Goal: Information Seeking & Learning: Check status

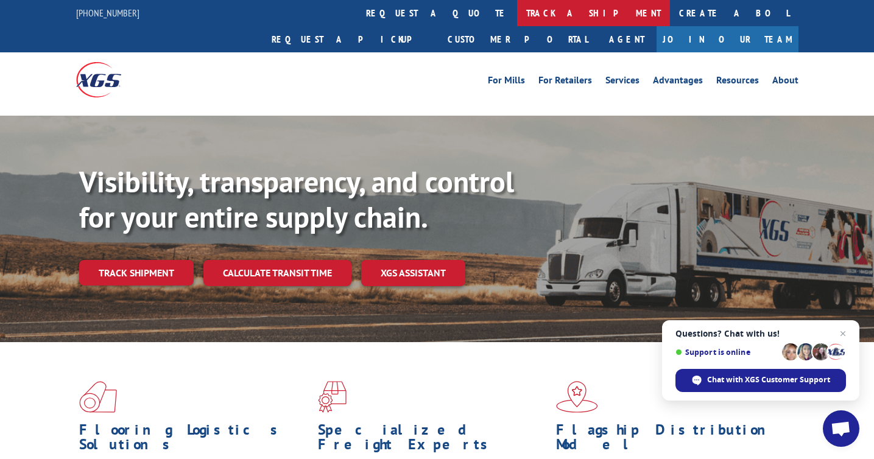
click at [517, 17] on link "track a shipment" at bounding box center [593, 13] width 153 height 26
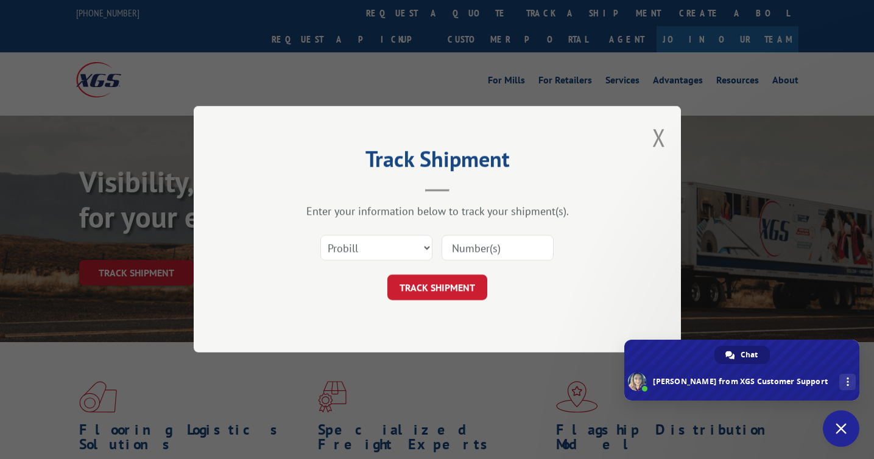
type textarea "17402160 is listed on the"
type textarea "Its not a PRO number its"
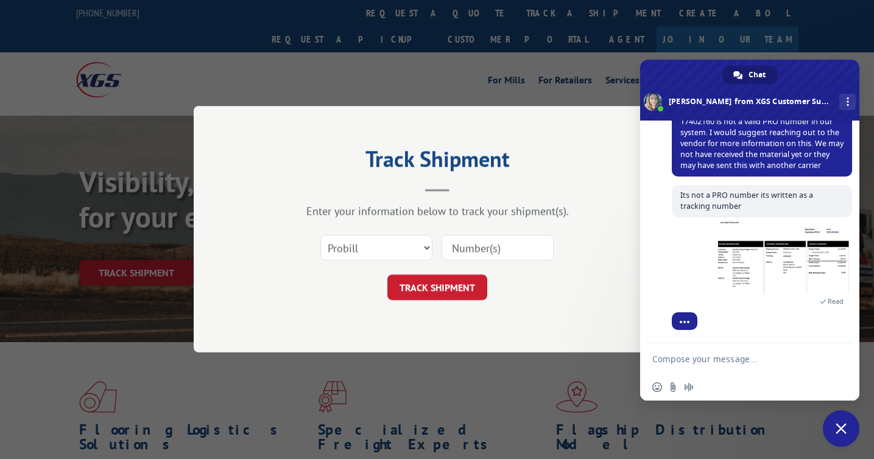
scroll to position [422, 0]
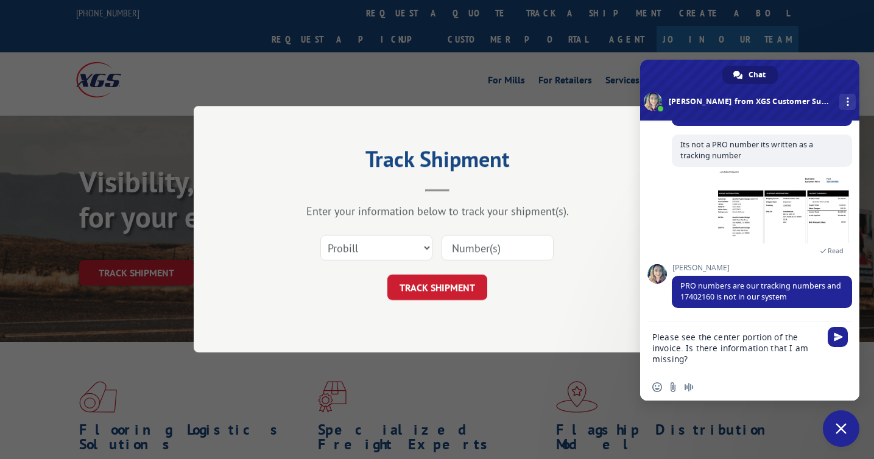
click at [681, 350] on textarea "Please see the center portion of the invoice. Is there information that I am mi…" at bounding box center [738, 348] width 171 height 52
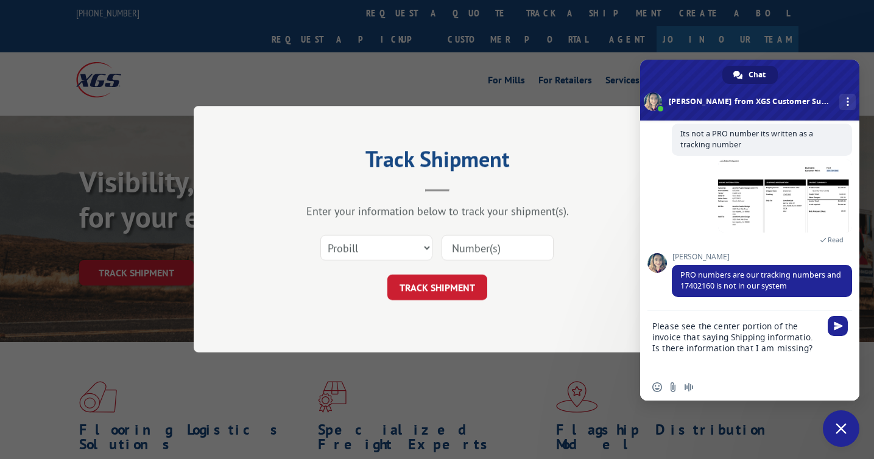
type textarea "Please see the center portion of the invoice that saying Shipping information. …"
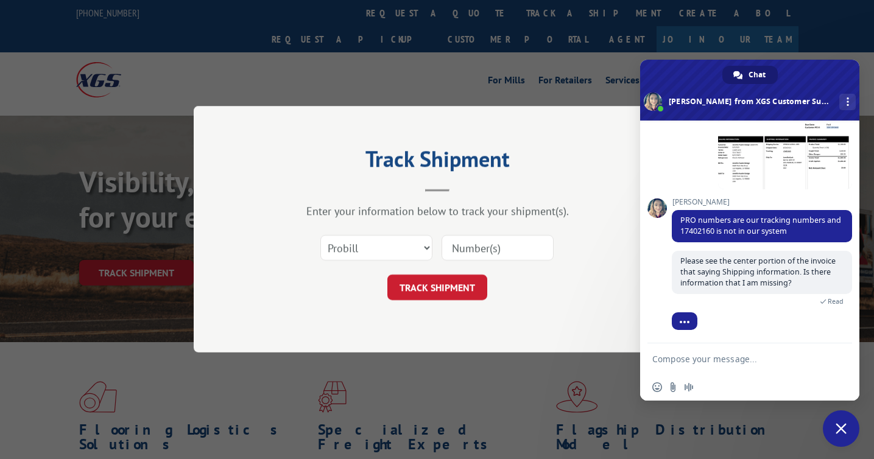
scroll to position [500, 0]
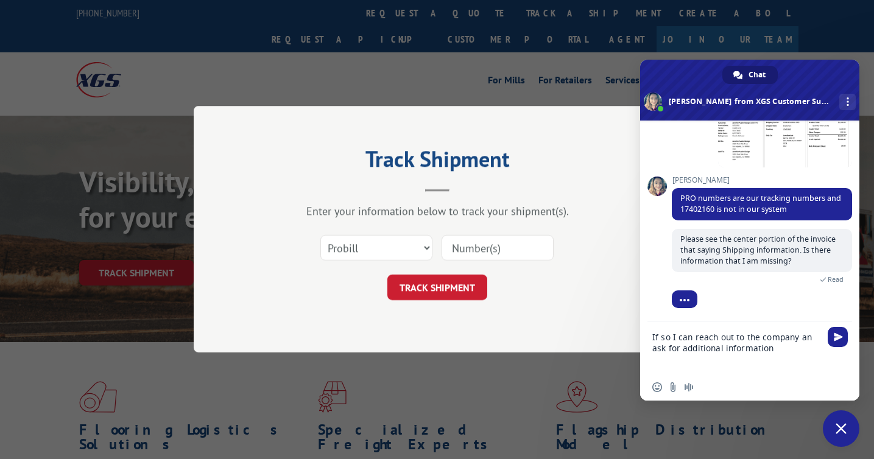
type textarea "If so I can reach out to the company an ask for additional information."
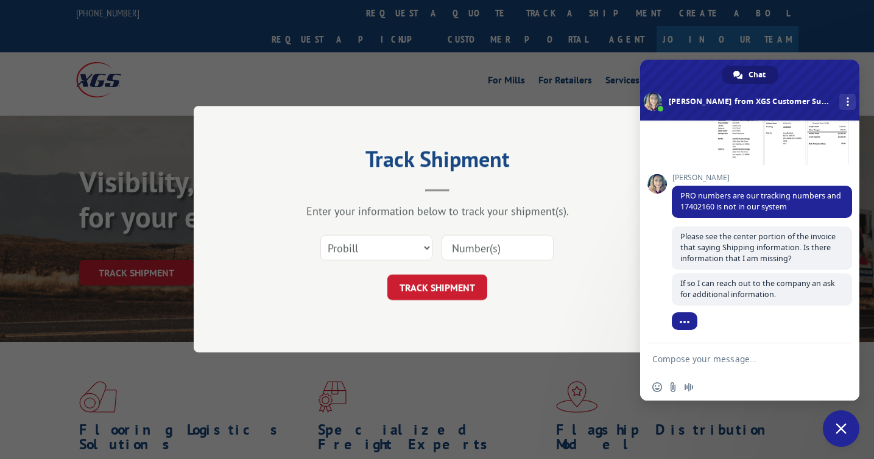
scroll to position [526, 0]
click at [609, 235] on div "Select category... Probill BOL PO" at bounding box center [438, 249] width 366 height 40
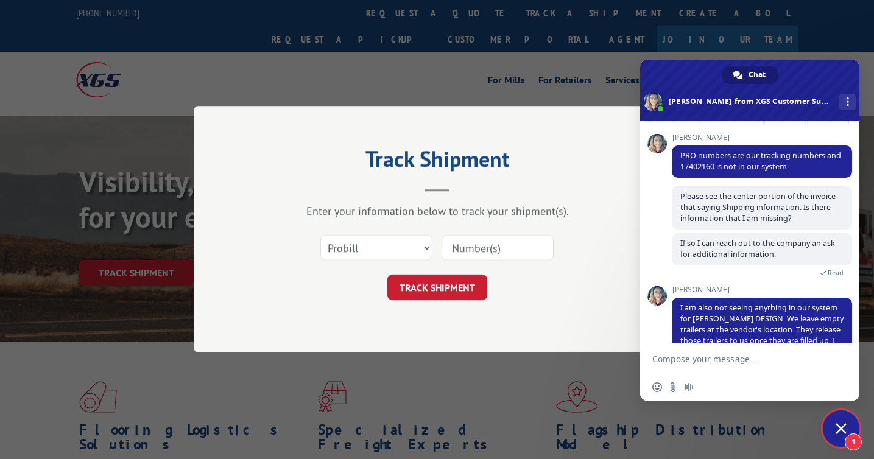
scroll to position [661, 0]
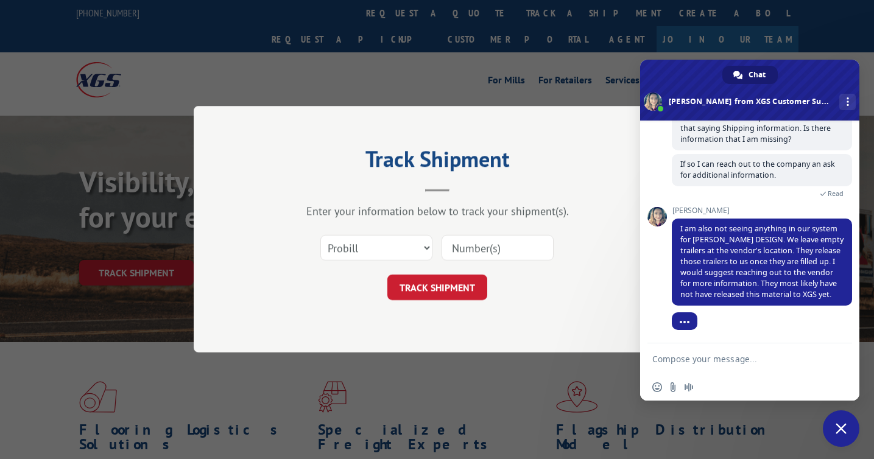
click at [747, 367] on textarea "Compose your message..." at bounding box center [738, 359] width 171 height 30
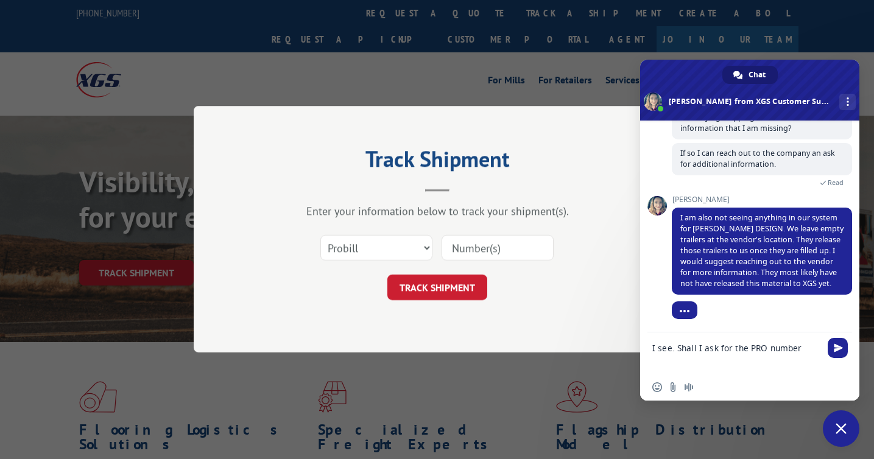
type textarea "I see. Shall I ask for the PRO number?"
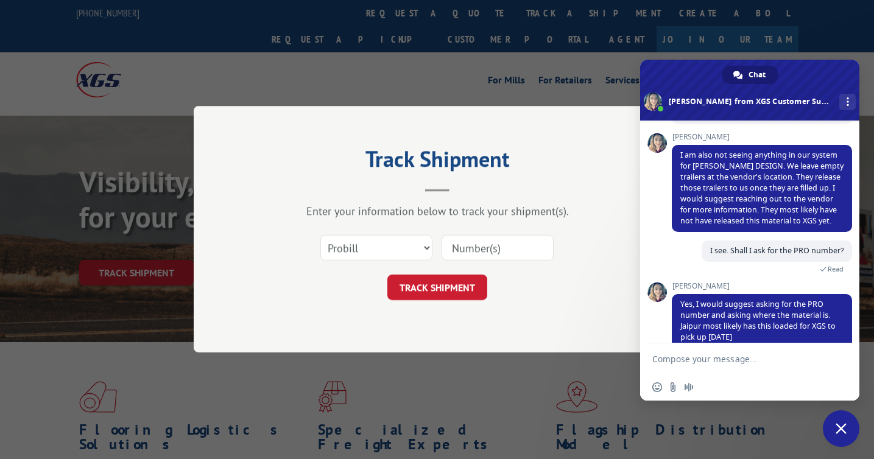
scroll to position [745, 0]
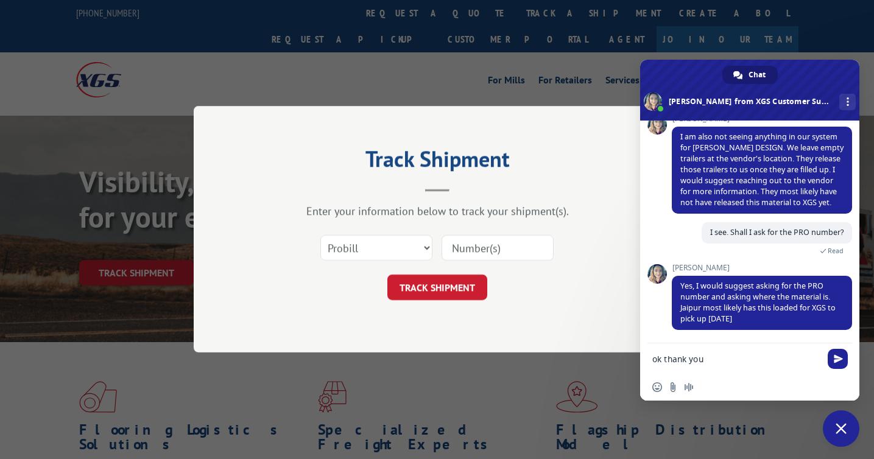
type textarea "ok thank you!"
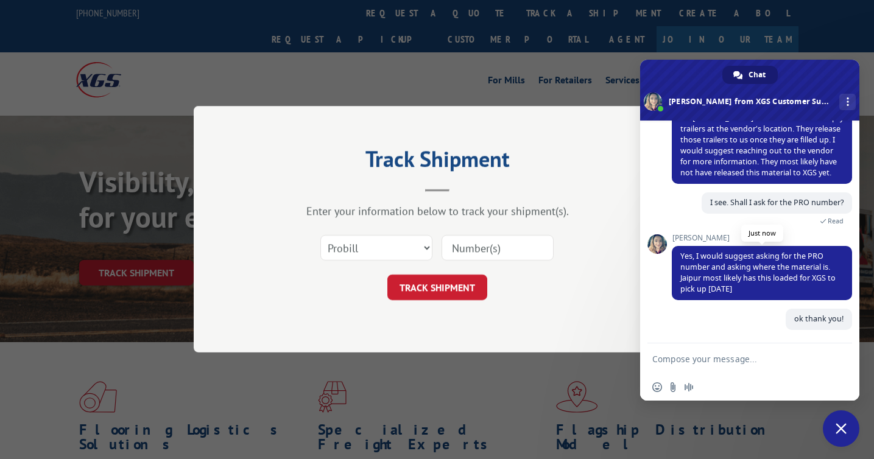
scroll to position [775, 0]
drag, startPoint x: 738, startPoint y: 278, endPoint x: 737, endPoint y: 286, distance: 7.9
click at [737, 286] on span "Yes, I would suggest asking for the PRO number and asking where the material is…" at bounding box center [762, 273] width 180 height 54
drag, startPoint x: 814, startPoint y: 255, endPoint x: 815, endPoint y: 268, distance: 13.5
click at [815, 268] on span "Yes, I would suggest asking for the PRO number and asking where the material is…" at bounding box center [758, 272] width 155 height 43
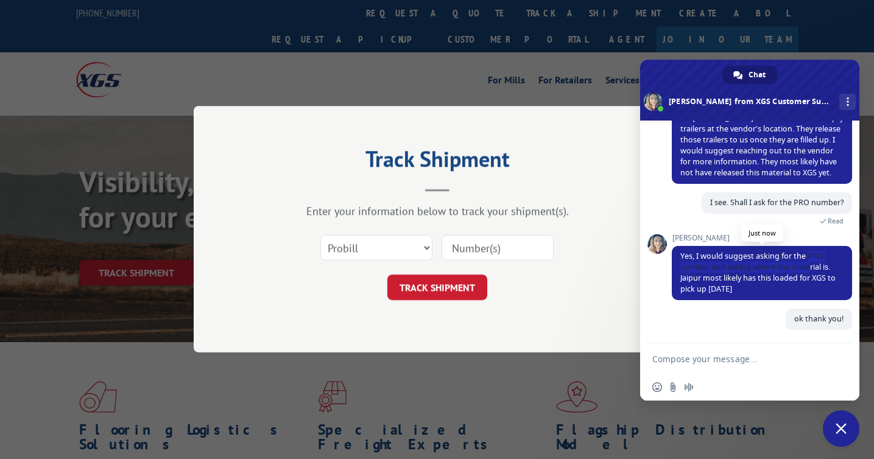
copy span "PRO number and asking where the mate"
click at [481, 395] on div "Track Shipment Enter your information below to track your shipment(s). Select c…" at bounding box center [437, 229] width 874 height 459
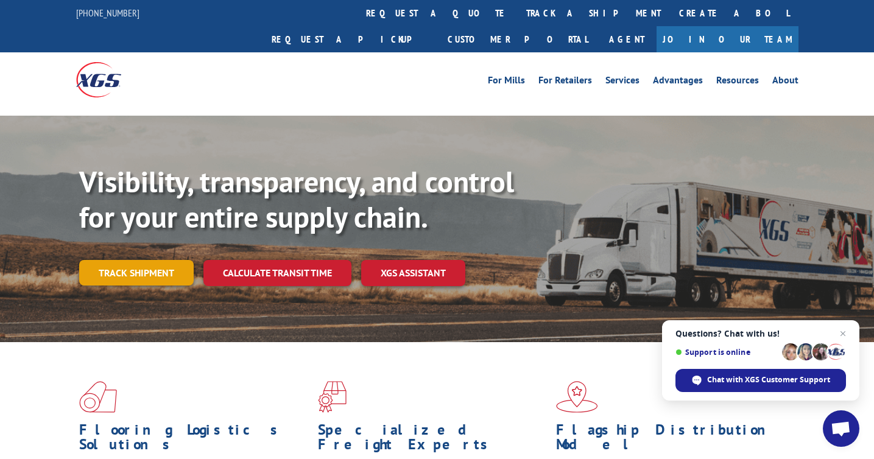
click at [121, 260] on link "Track shipment" at bounding box center [136, 273] width 115 height 26
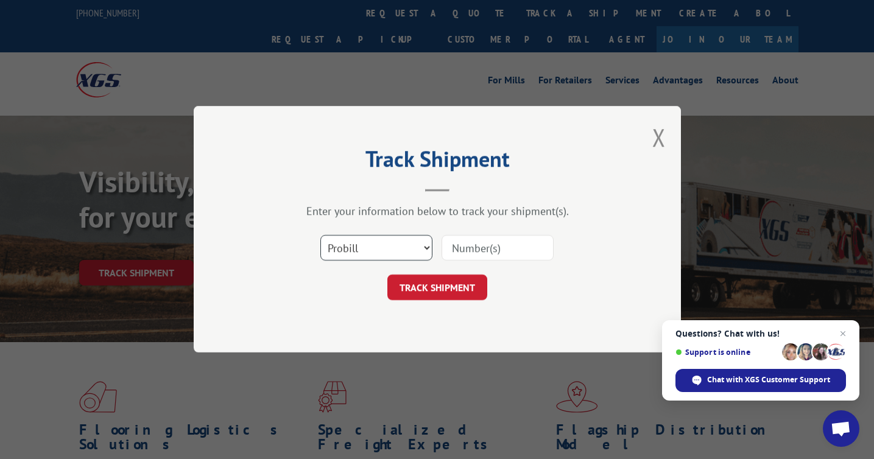
select select "po"
click at [457, 241] on input at bounding box center [498, 249] width 112 height 26
paste input "1001392648"
type input "1001392648"
click at [437, 288] on button "TRACK SHIPMENT" at bounding box center [438, 288] width 100 height 26
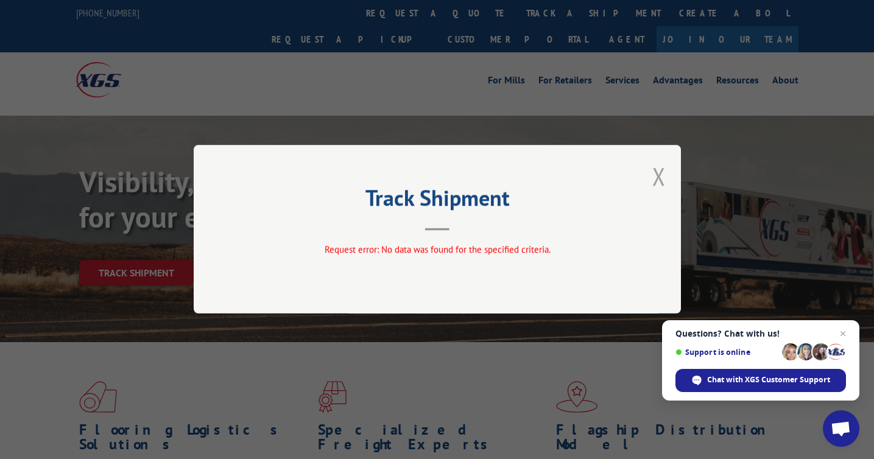
click at [664, 176] on button "Close modal" at bounding box center [659, 176] width 13 height 32
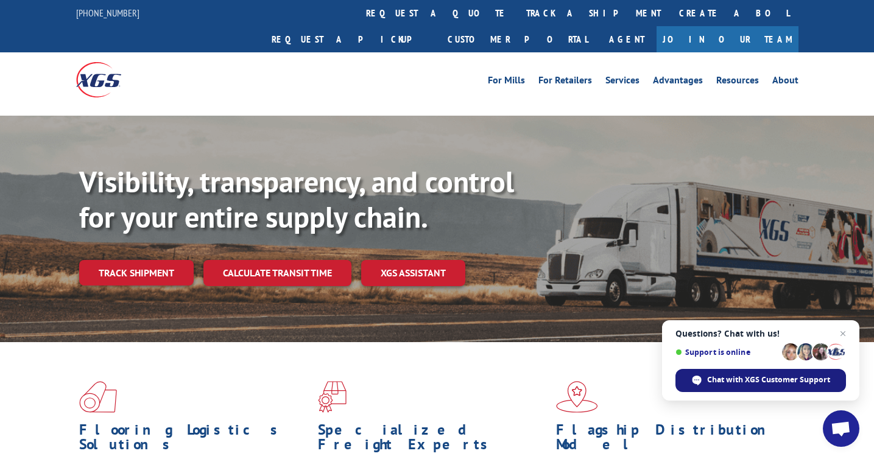
click at [751, 377] on span "Chat with XGS Customer Support" at bounding box center [769, 380] width 123 height 11
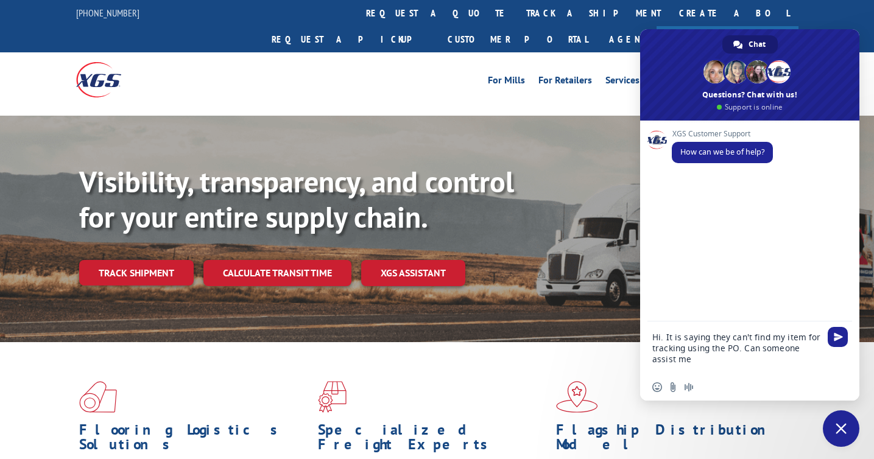
type textarea "Hi. It is saying they can't find my item for tracking using the PO. Can someone…"
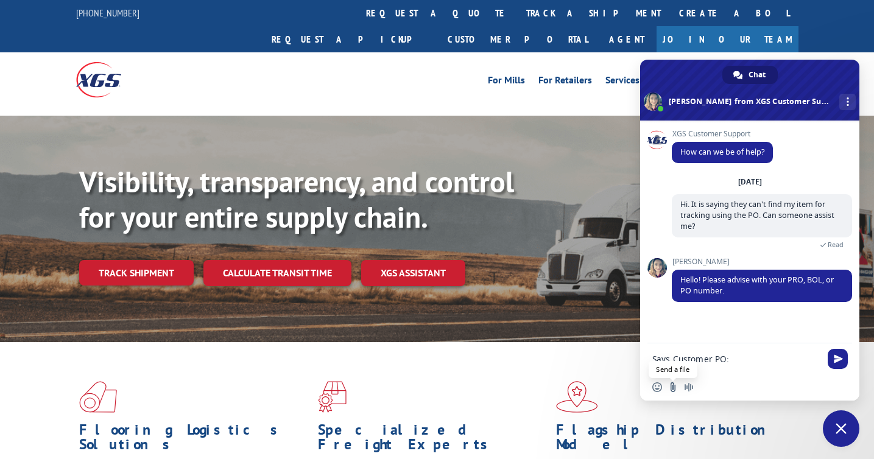
type textarea "Says Customer PO: 1001392648"
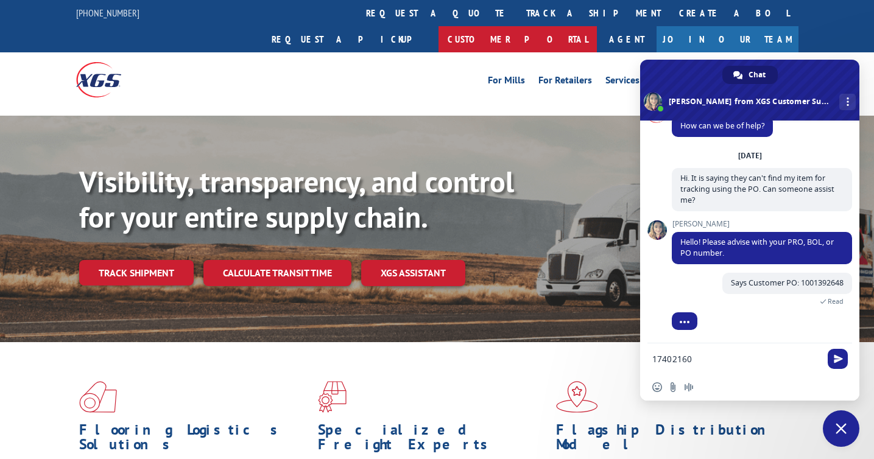
scroll to position [107, 0]
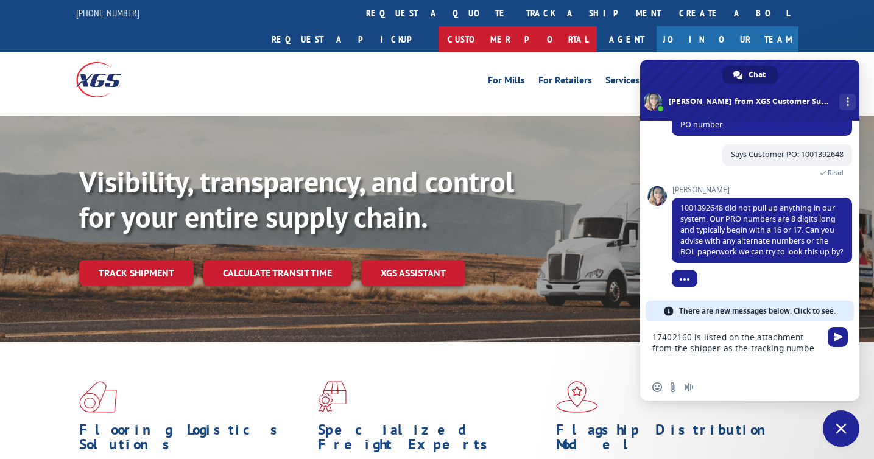
type textarea "17402160 is listed on the attachment from the shipper as the tracking number"
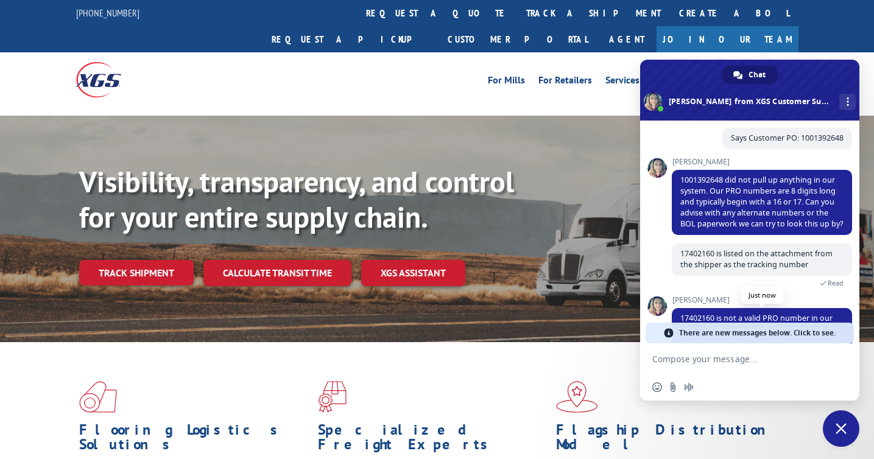
scroll to position [270, 0]
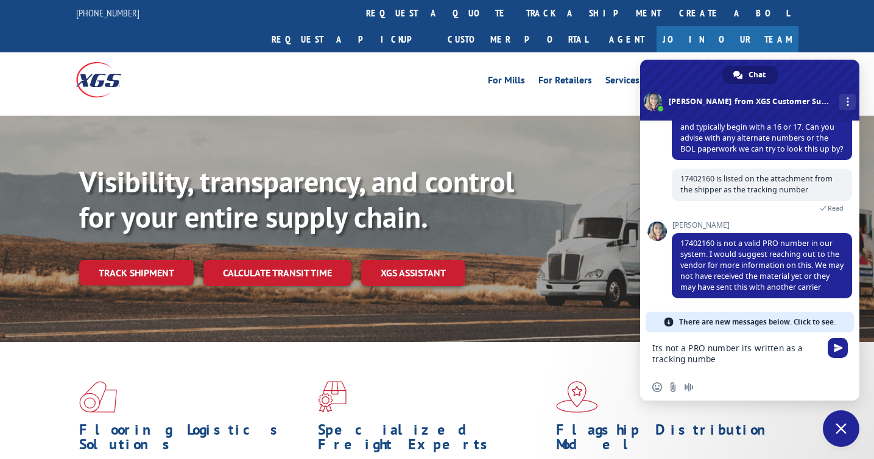
type textarea "Its not a PRO number its written as a tracking number"
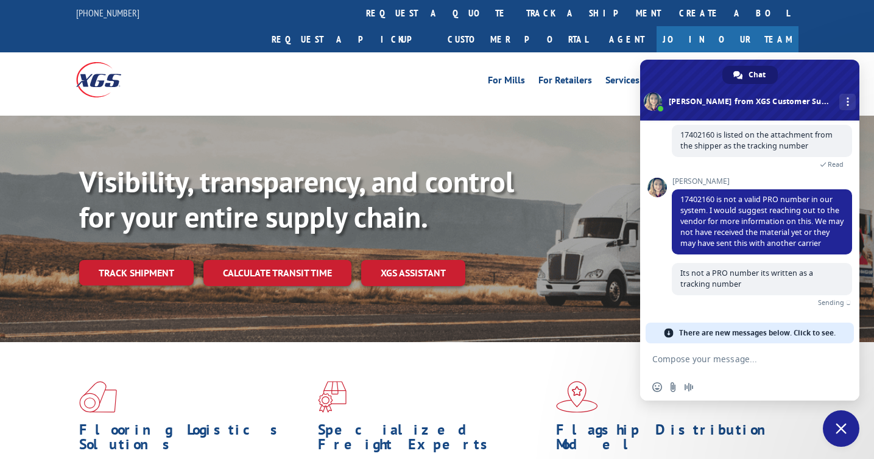
scroll to position [291, 0]
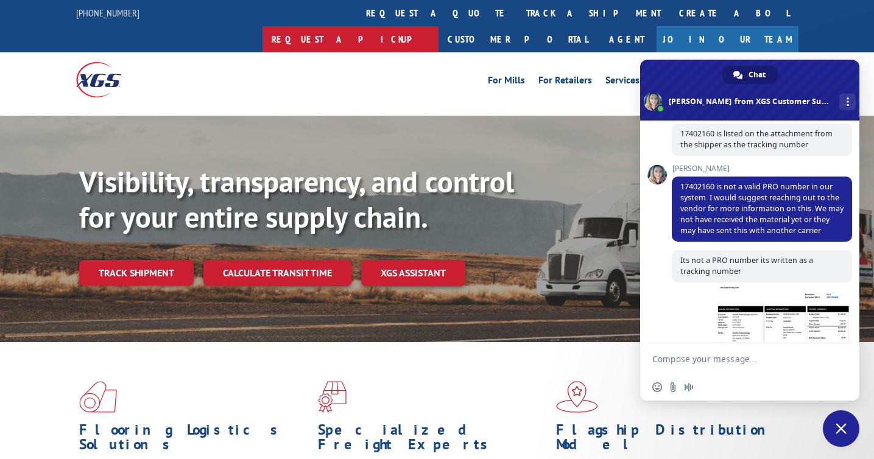
type textarea "Please see the center portion of the invoice. Is there information that I am mi…"
